Goal: Information Seeking & Learning: Learn about a topic

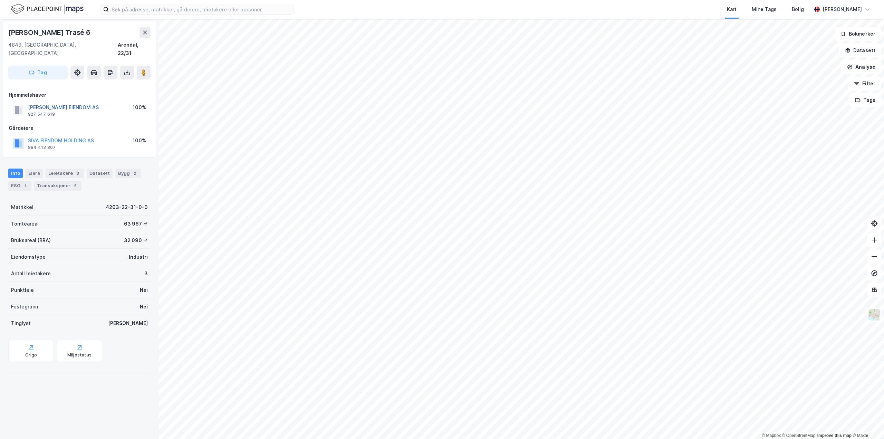
click at [0, 0] on button "[PERSON_NAME] EIENDOM AS" at bounding box center [0, 0] width 0 height 0
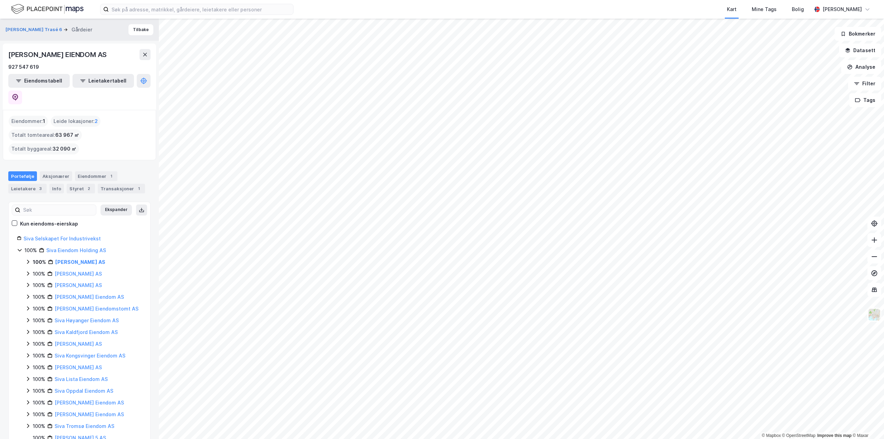
click at [8, 55] on div "[PERSON_NAME] EIENDOM AS 927 547 619 Eiendomstabell Leietakertabell" at bounding box center [79, 77] width 153 height 66
drag, startPoint x: 9, startPoint y: 54, endPoint x: 105, endPoint y: 50, distance: 96.1
click at [105, 50] on div "[PERSON_NAME] EIENDOM AS" at bounding box center [79, 54] width 142 height 11
copy div "[PERSON_NAME] EIENDOM AS"
click at [98, 395] on div "© Mapbox © OpenStreetMap Improve this map © Maxar [PERSON_NAME] Trasé 6 Gårdeie…" at bounding box center [442, 229] width 884 height 420
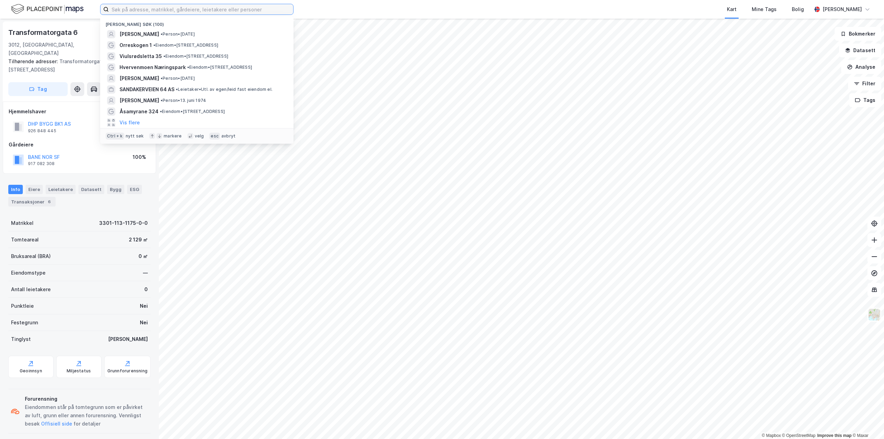
click at [169, 10] on input at bounding box center [201, 9] width 184 height 10
paste input "[PERSON_NAME]"
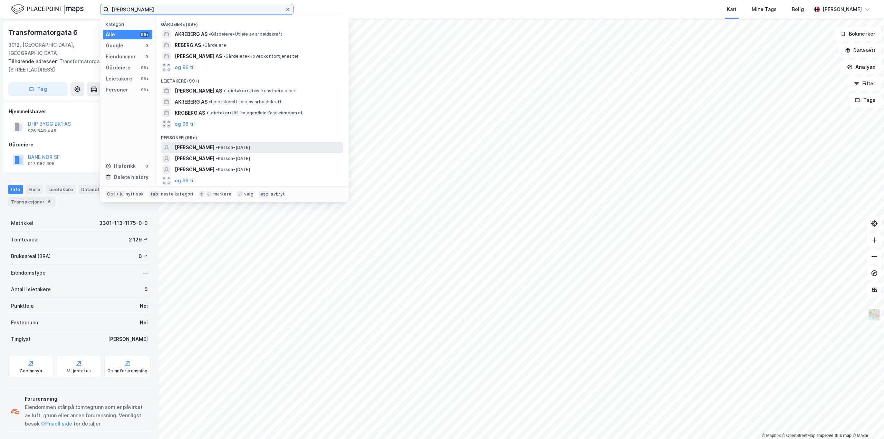
type input "[PERSON_NAME]"
click at [201, 144] on span "[PERSON_NAME]" at bounding box center [195, 147] width 40 height 8
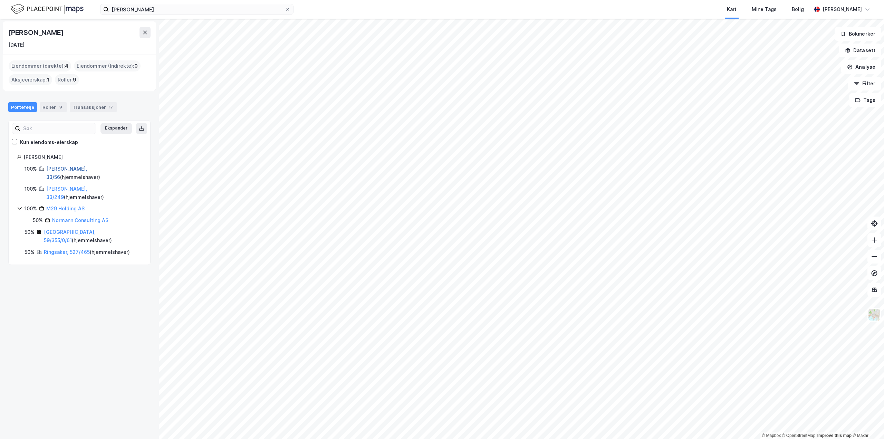
click at [60, 170] on link "[PERSON_NAME], 33/56" at bounding box center [66, 173] width 41 height 14
click at [48, 249] on link "Ringsaker, 527/465" at bounding box center [67, 252] width 46 height 6
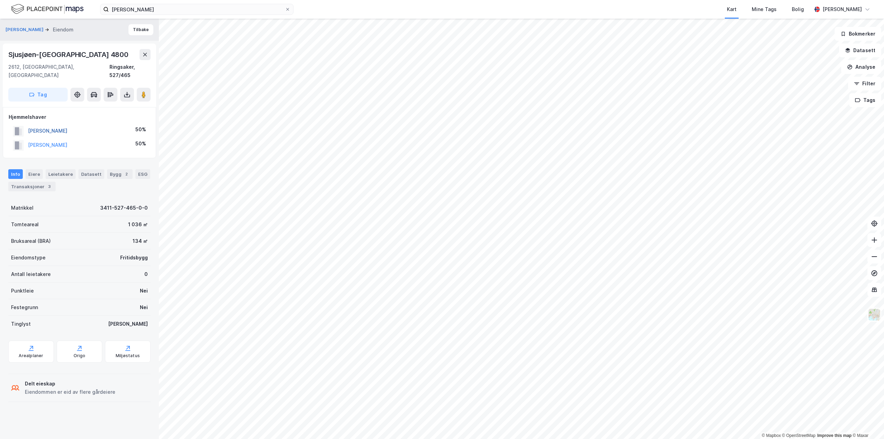
click at [0, 0] on button "[PERSON_NAME]" at bounding box center [0, 0] width 0 height 0
